Goal: Check status: Check status

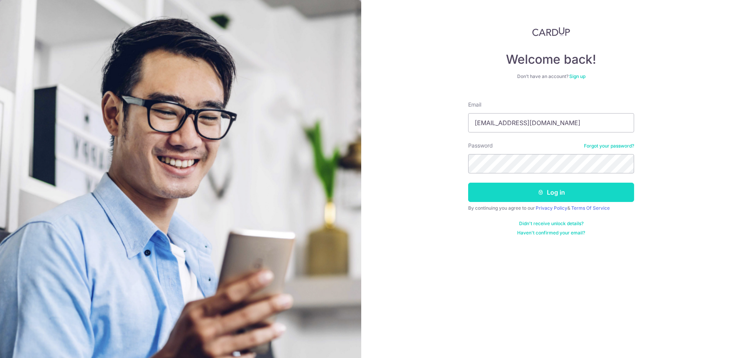
click at [612, 191] on button "Log in" at bounding box center [551, 192] width 166 height 19
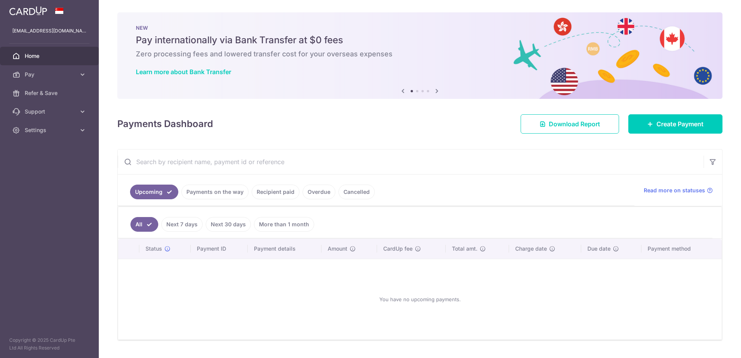
click at [276, 180] on ul "Upcoming Payments on the way Recipient paid Overdue Cancelled" at bounding box center [376, 190] width 517 height 31
click at [276, 189] on link "Recipient paid" at bounding box center [276, 192] width 48 height 15
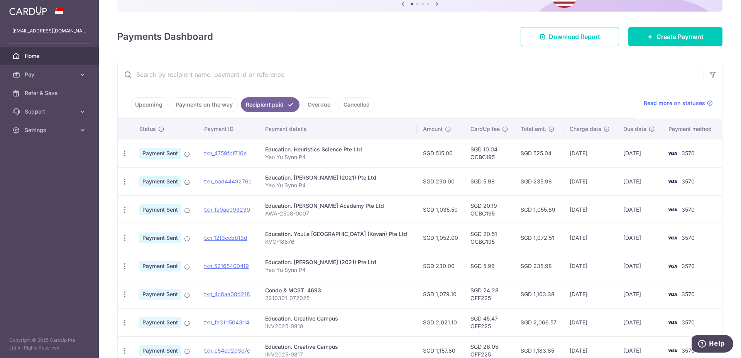
scroll to position [97, 0]
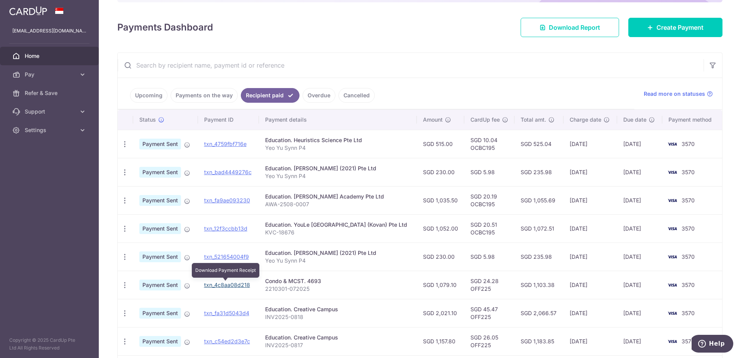
click at [233, 286] on link "txn_4c8aa08d218" at bounding box center [227, 285] width 46 height 7
click at [239, 285] on link "txn_4c8aa08d218" at bounding box center [227, 285] width 46 height 7
